Goal: Task Accomplishment & Management: Complete application form

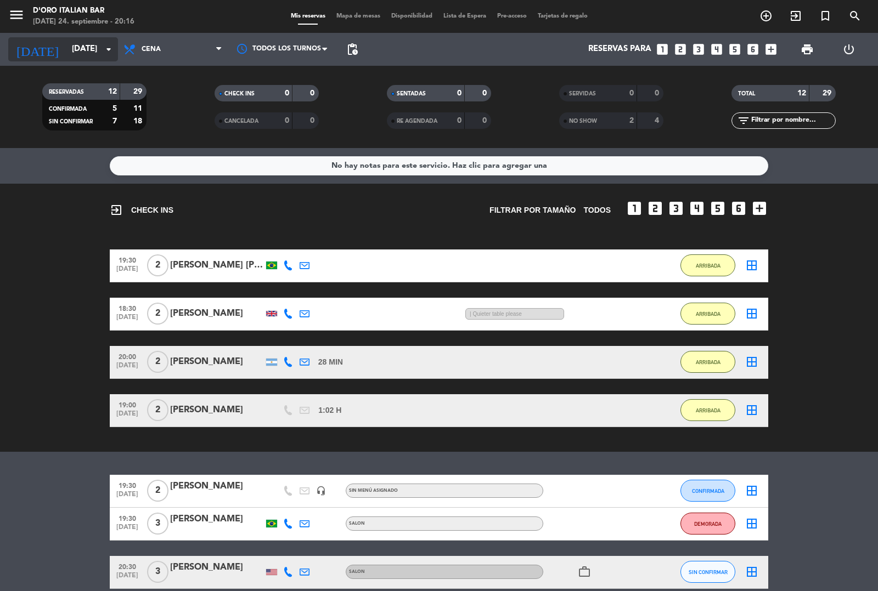
click at [108, 48] on icon "arrow_drop_down" at bounding box center [108, 49] width 13 height 13
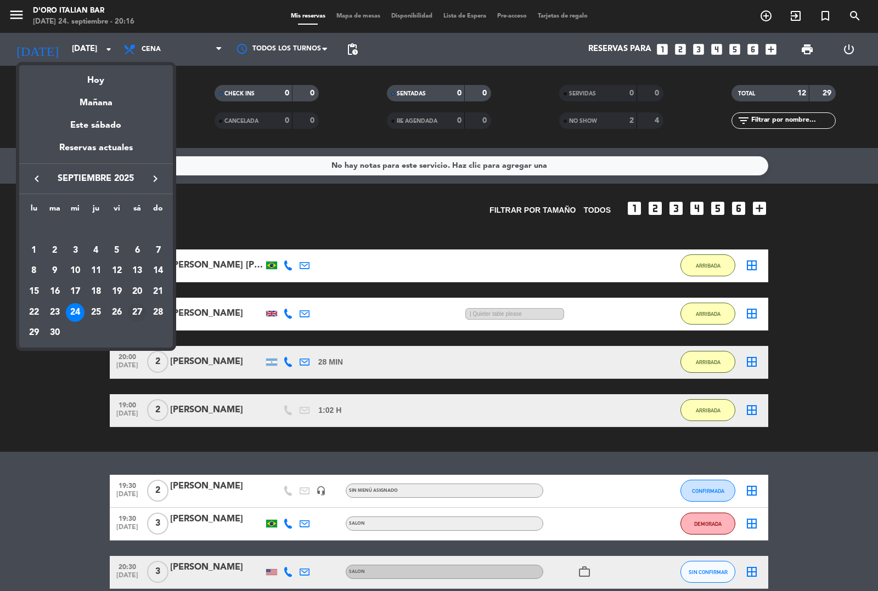
click at [141, 316] on div "27" at bounding box center [137, 312] width 19 height 19
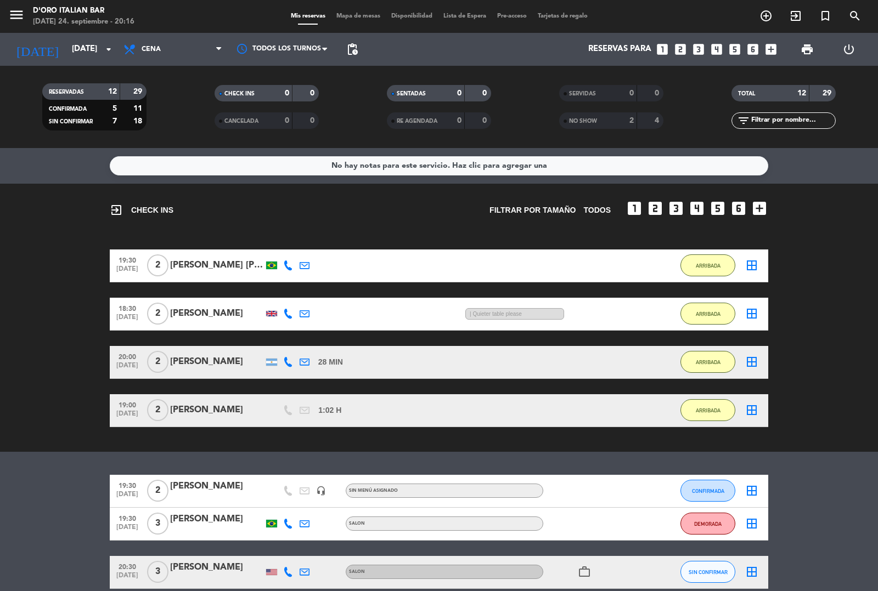
type input "[DATE]"
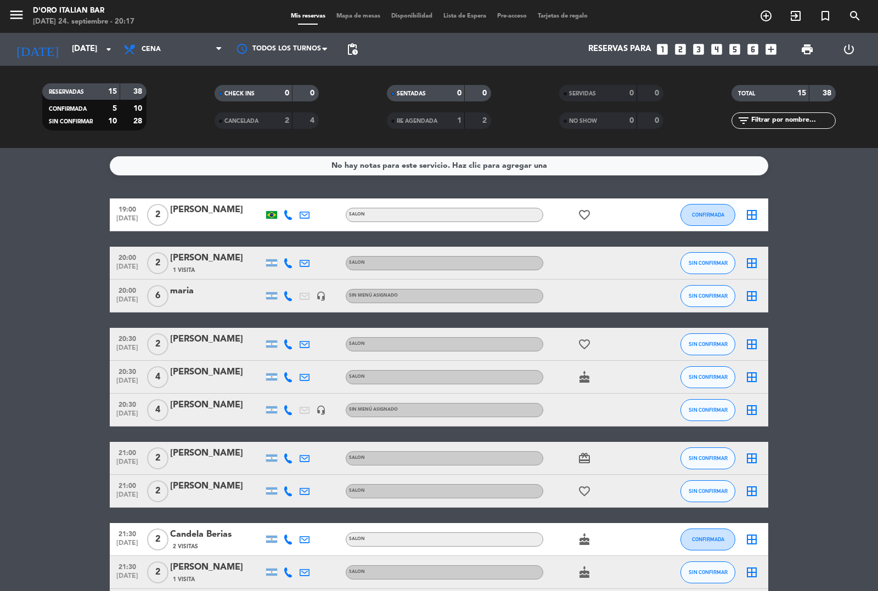
click at [774, 48] on icon "add_box" at bounding box center [771, 49] width 14 height 14
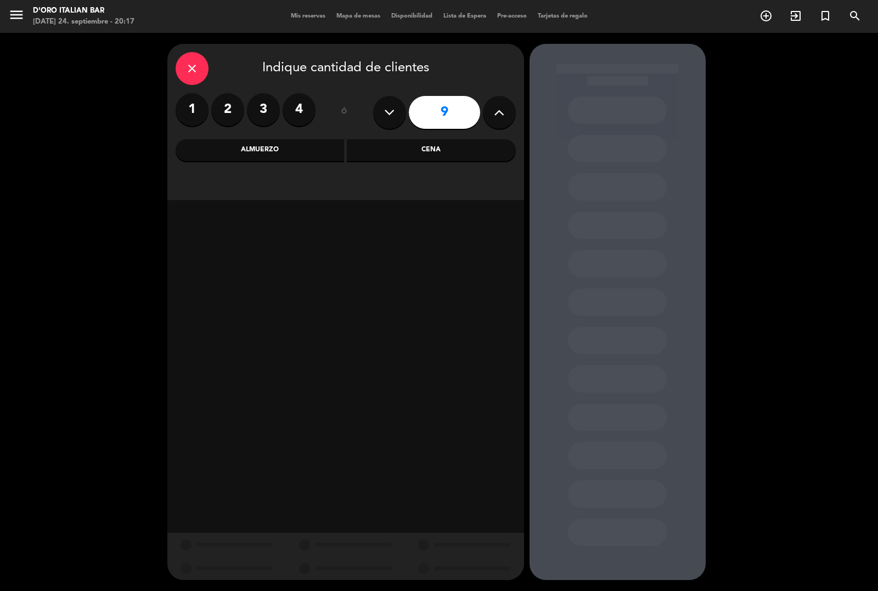
click at [395, 112] on button at bounding box center [389, 112] width 33 height 33
type input "8"
click at [443, 154] on div "Cena" at bounding box center [431, 150] width 169 height 22
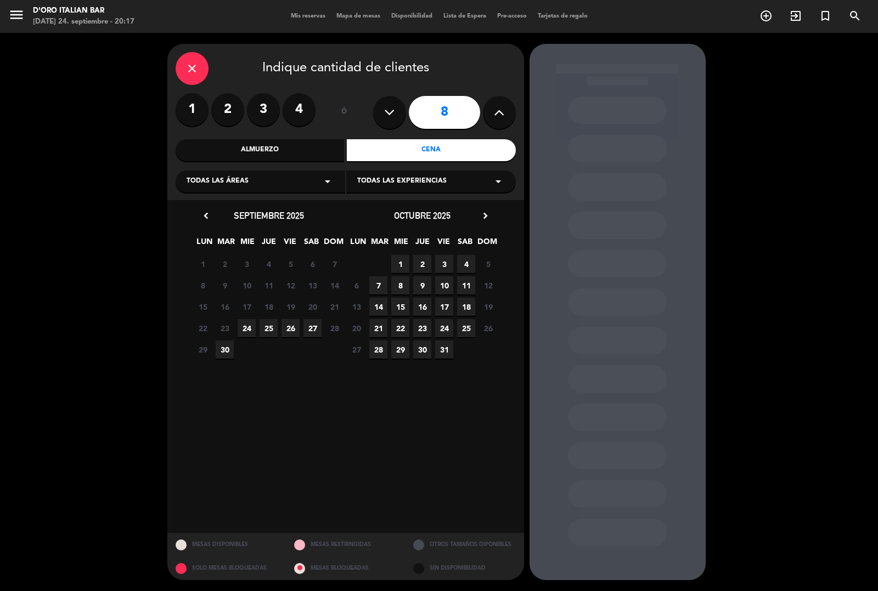
click at [312, 327] on span "27" at bounding box center [312, 328] width 18 height 18
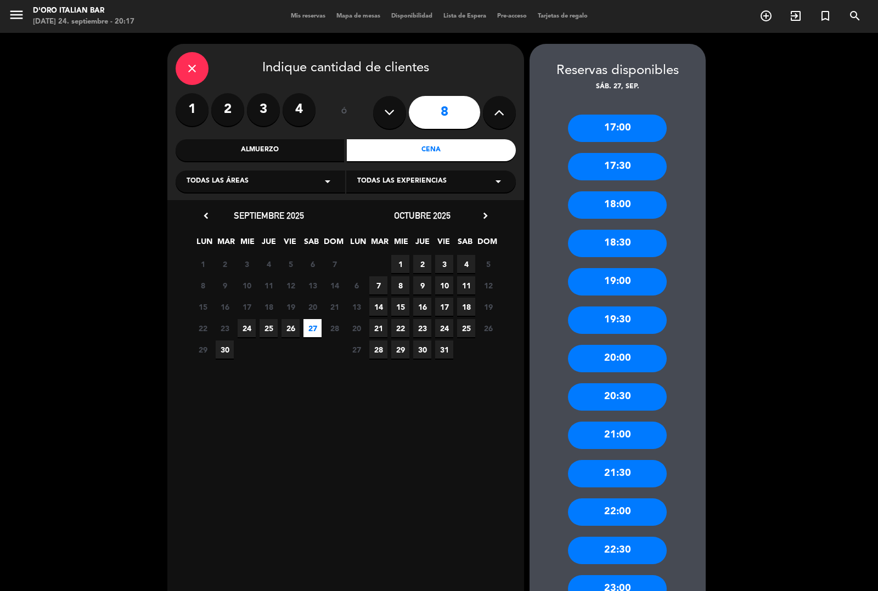
click at [644, 473] on div "21:30" at bounding box center [617, 473] width 99 height 27
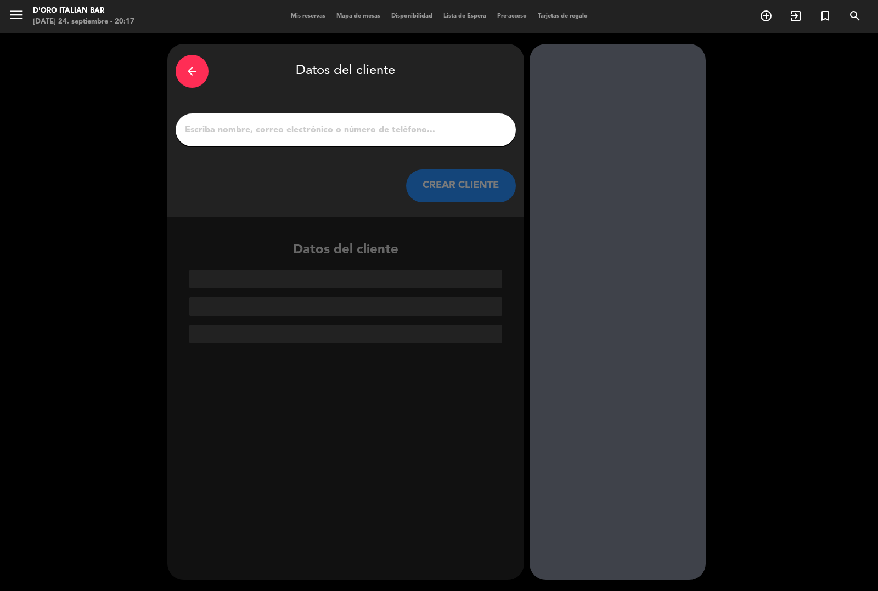
click at [398, 125] on input "1" at bounding box center [346, 129] width 324 height 15
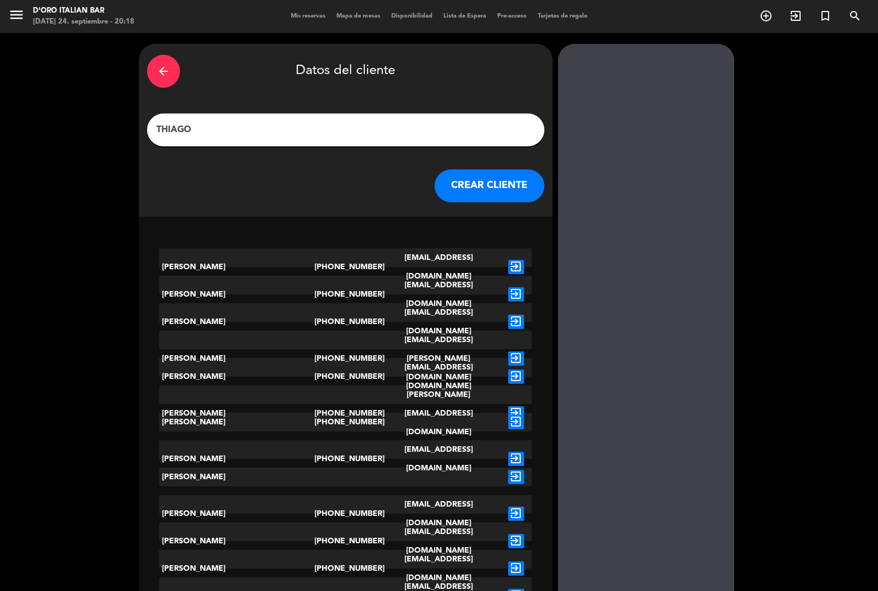
click at [238, 129] on input "THIAGO" at bounding box center [345, 129] width 381 height 15
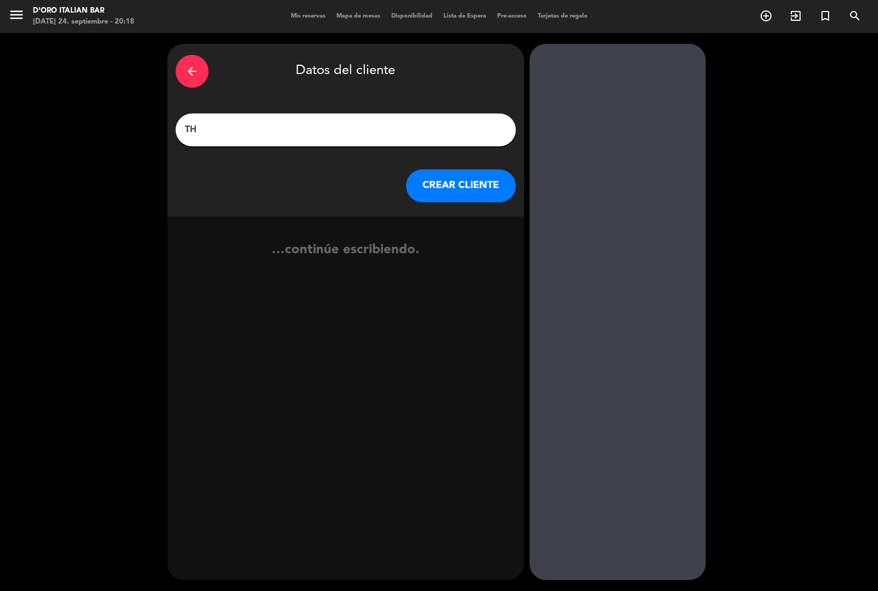
type input "T"
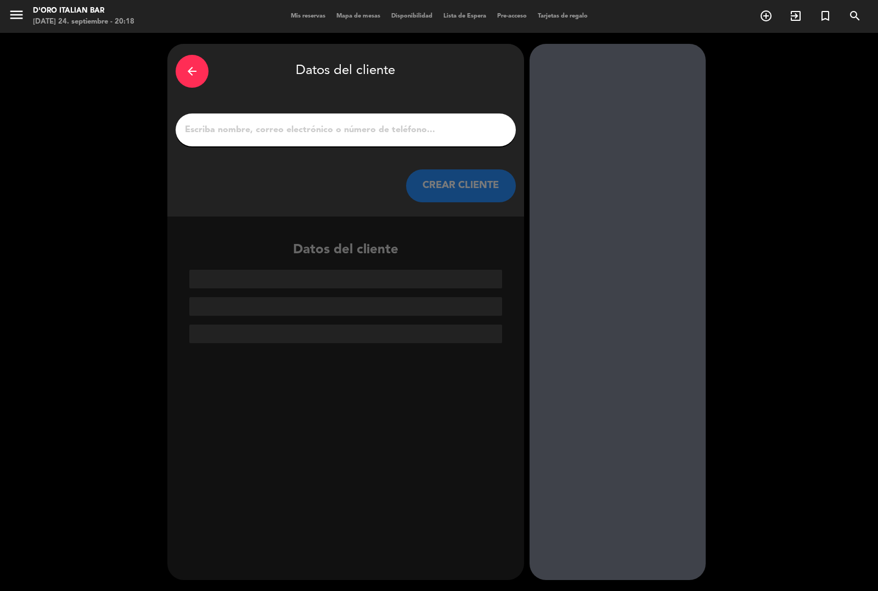
click at [201, 69] on div "arrow_back" at bounding box center [192, 71] width 33 height 33
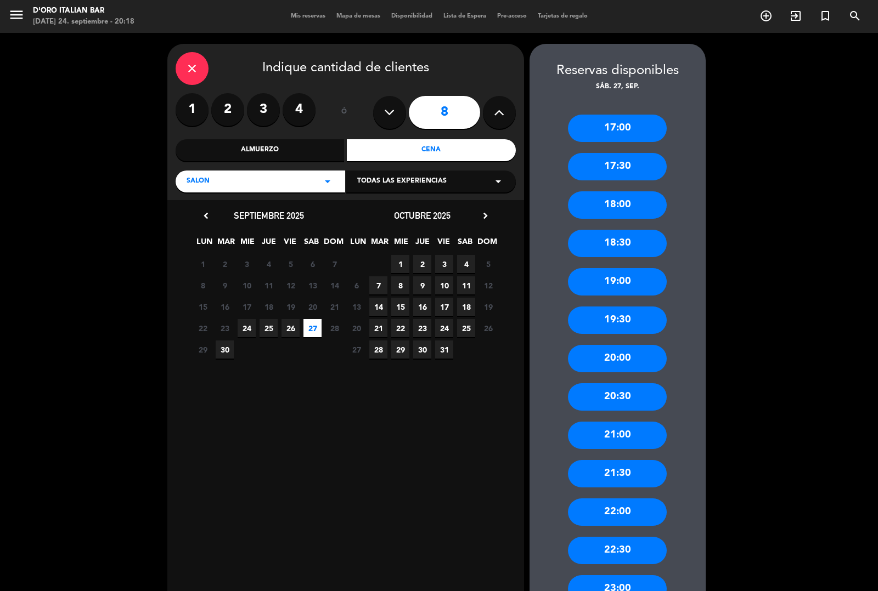
click at [194, 69] on icon "close" at bounding box center [191, 68] width 13 height 13
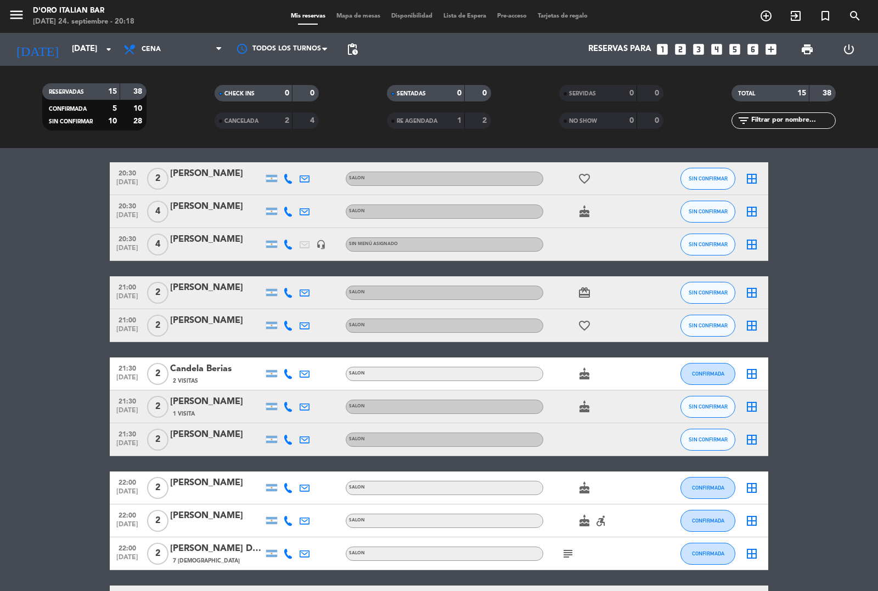
scroll to position [247, 0]
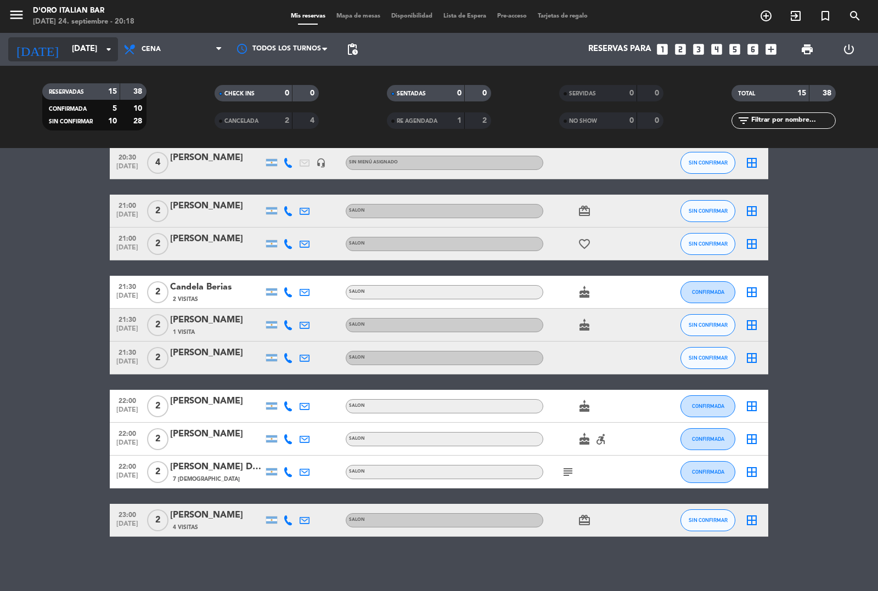
click at [98, 45] on input "[DATE]" at bounding box center [119, 49] width 106 height 21
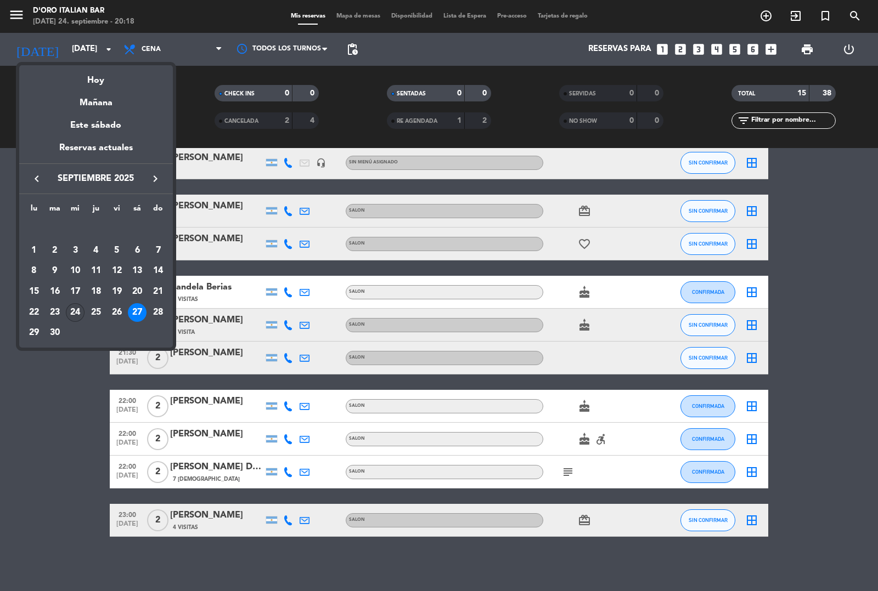
click at [78, 308] on div "24" at bounding box center [75, 312] width 19 height 19
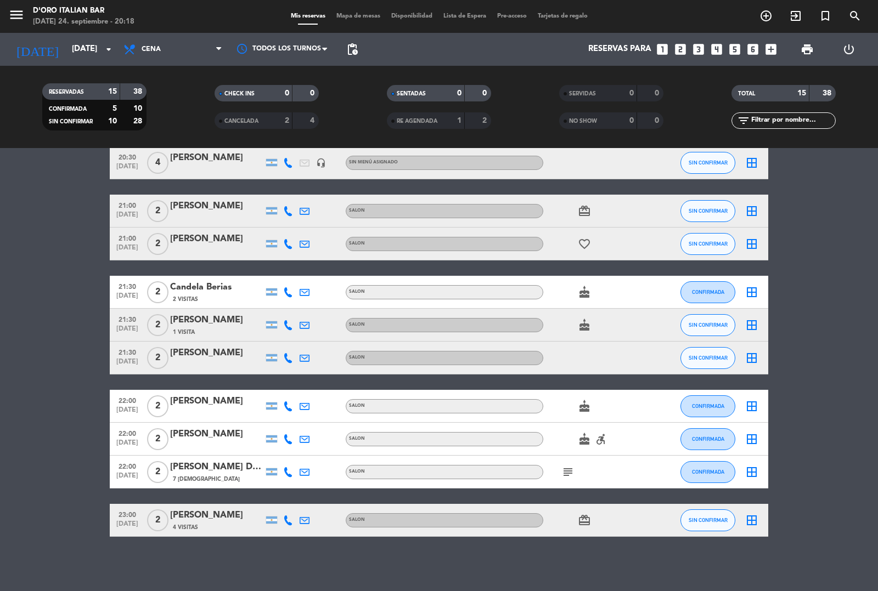
type input "[DATE]"
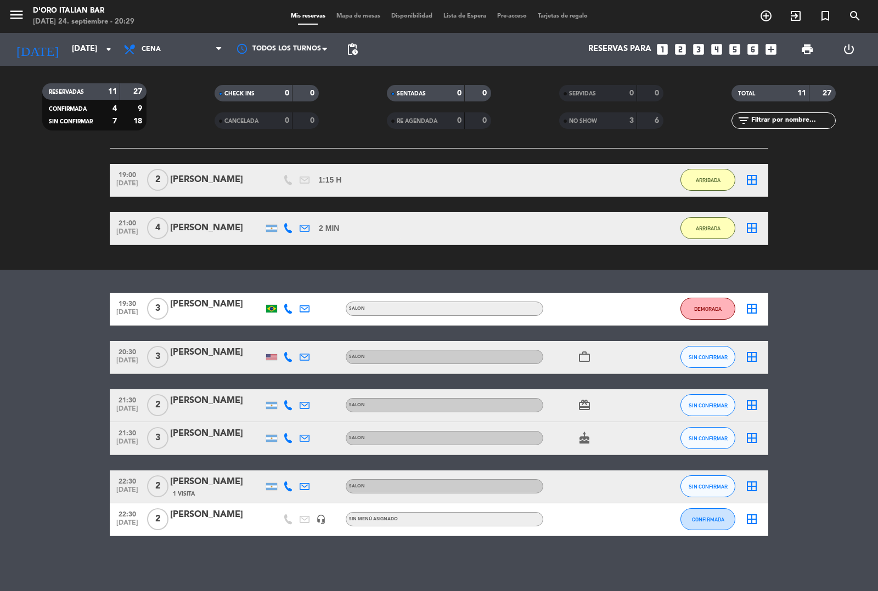
scroll to position [229, 0]
